Goal: Complete application form: Complete application form

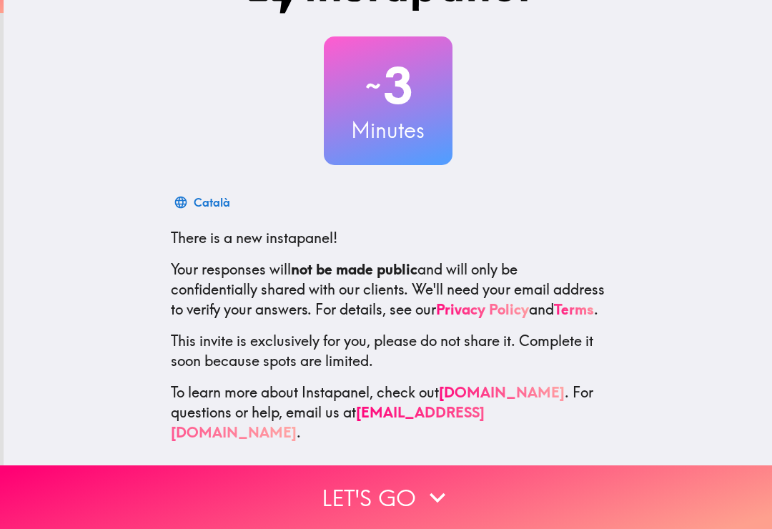
scroll to position [55, 0]
click at [370, 505] on button "Let's go" at bounding box center [386, 497] width 772 height 64
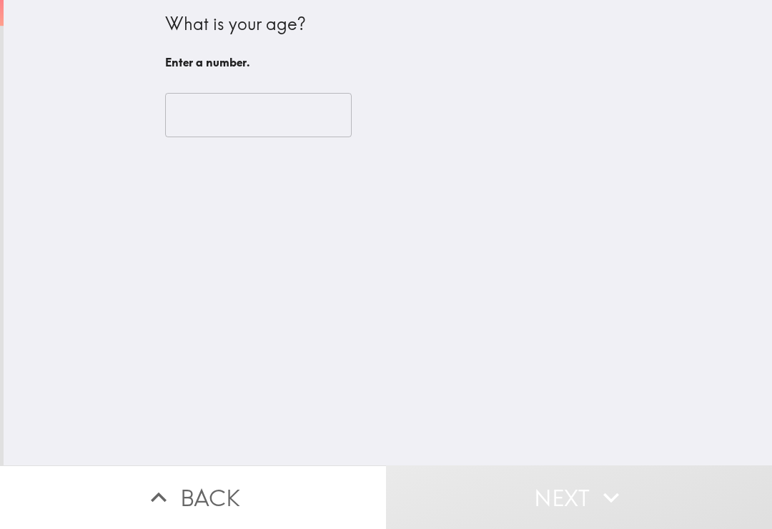
click at [196, 113] on input "number" at bounding box center [258, 115] width 187 height 44
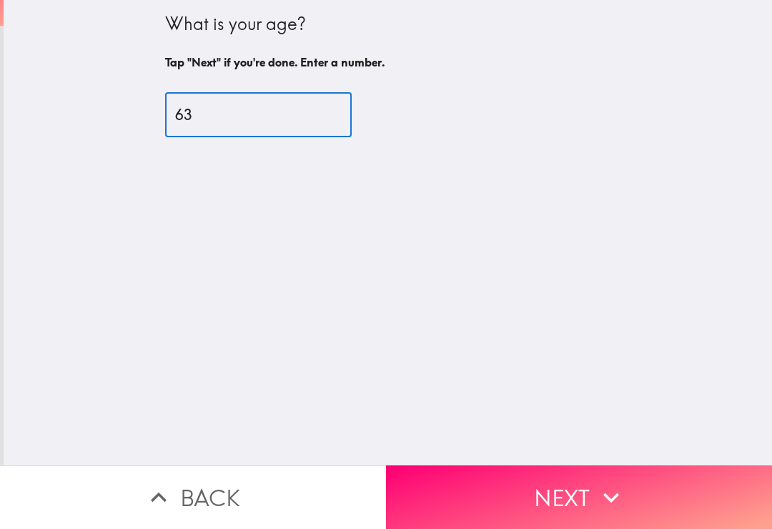
type input "63"
click at [83, 186] on div "What is your age? Tap "Next" if you're done. Enter a number. 63 ​" at bounding box center [388, 232] width 768 height 465
click at [480, 499] on button "Next" at bounding box center [579, 497] width 386 height 64
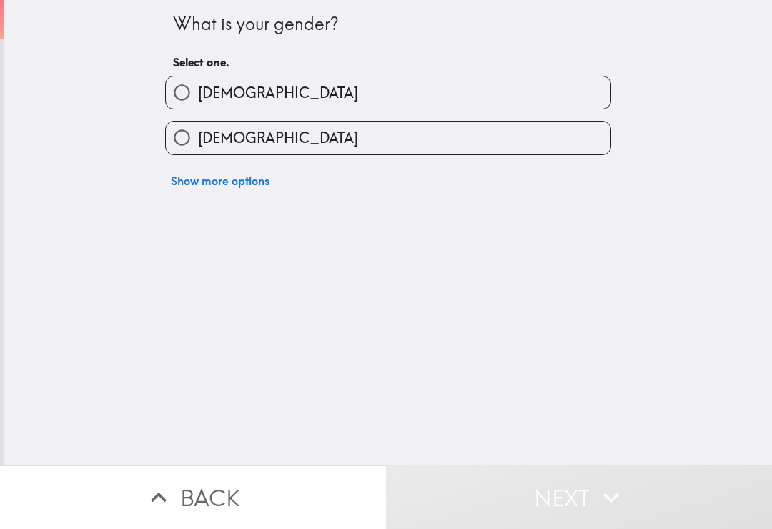
click at [180, 103] on input "[DEMOGRAPHIC_DATA]" at bounding box center [182, 92] width 32 height 32
radio input "true"
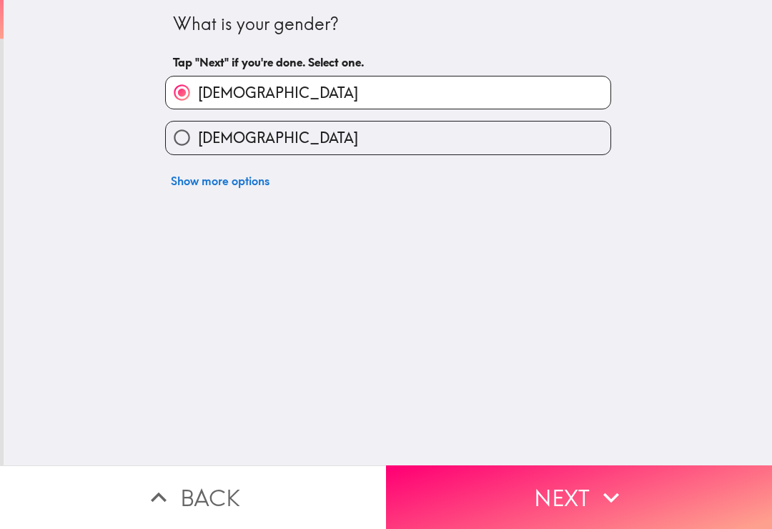
click at [485, 490] on button "Next" at bounding box center [579, 497] width 386 height 64
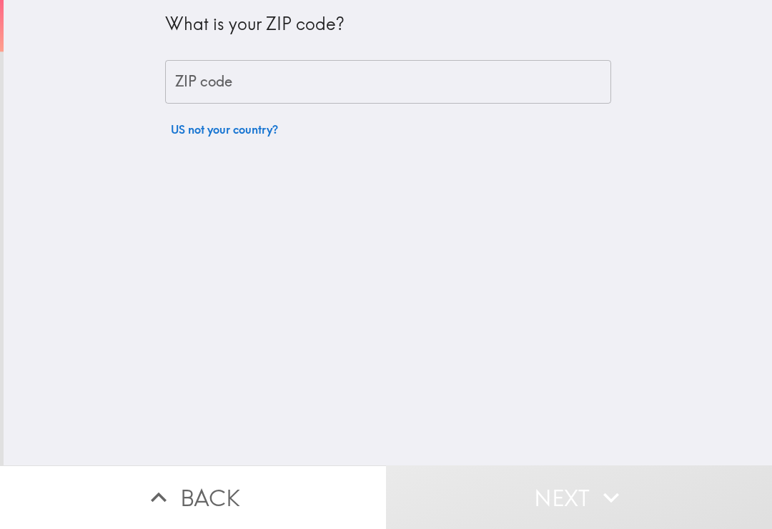
click at [190, 101] on input "ZIP code" at bounding box center [388, 82] width 446 height 44
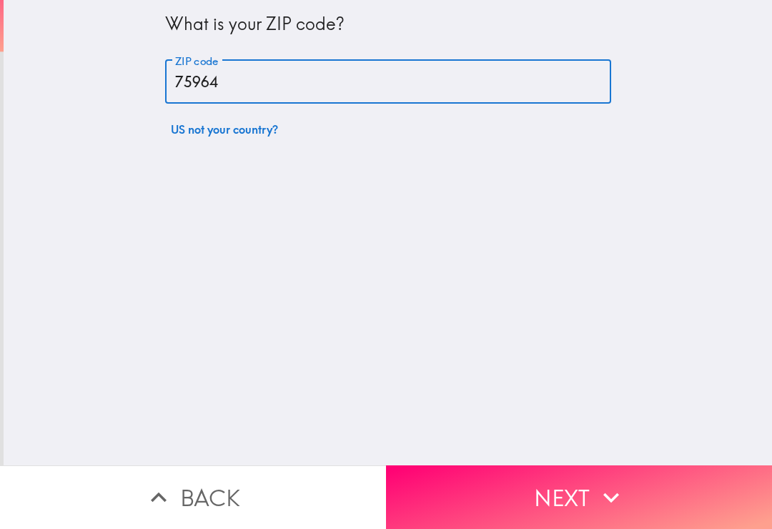
type input "75964"
click at [61, 152] on div "What is your ZIP code? ZIP code 75964 ZIP code US not your country?" at bounding box center [388, 232] width 768 height 465
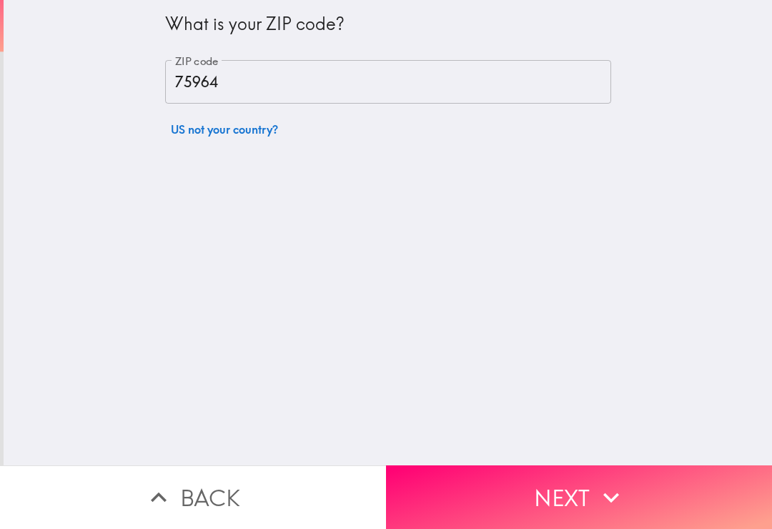
click at [470, 496] on button "Next" at bounding box center [579, 497] width 386 height 64
